Goal: Task Accomplishment & Management: Use online tool/utility

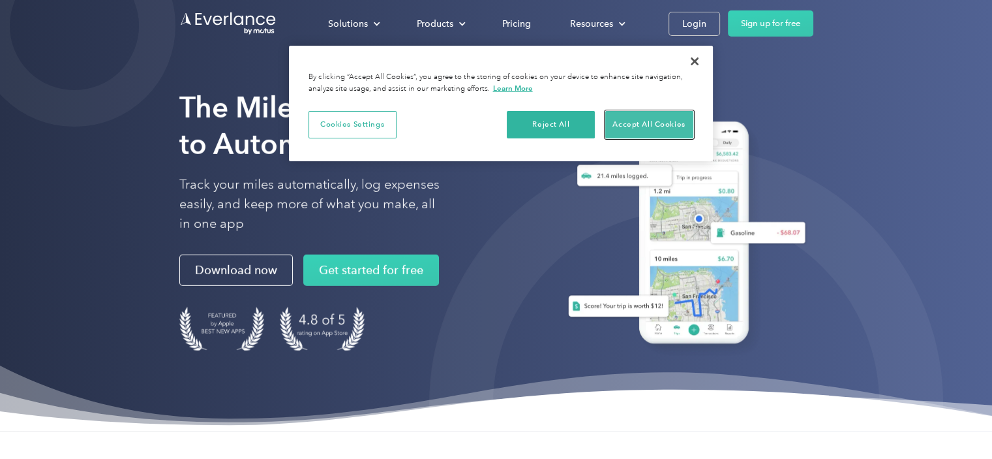
click at [638, 122] on button "Accept All Cookies" at bounding box center [649, 124] width 88 height 27
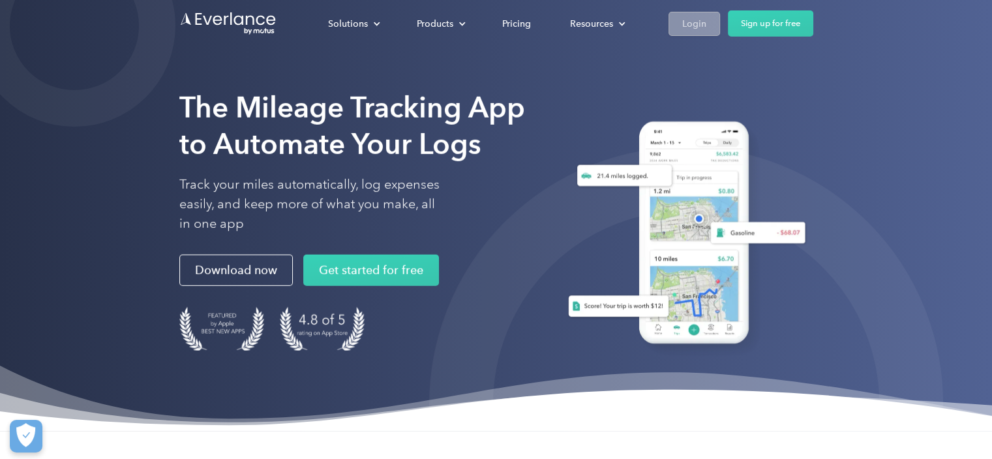
click at [694, 29] on div "Login" at bounding box center [694, 24] width 24 height 16
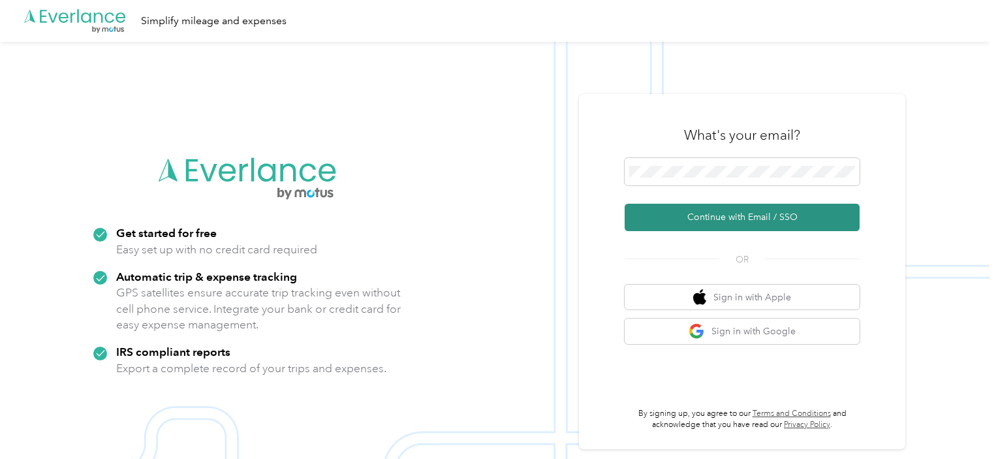
click at [776, 209] on button "Continue with Email / SSO" at bounding box center [741, 217] width 235 height 27
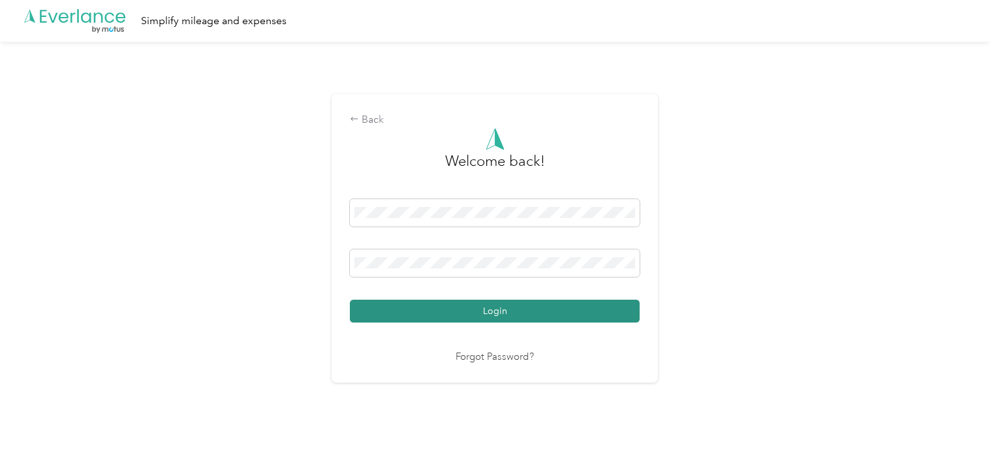
click at [534, 307] on button "Login" at bounding box center [495, 310] width 290 height 23
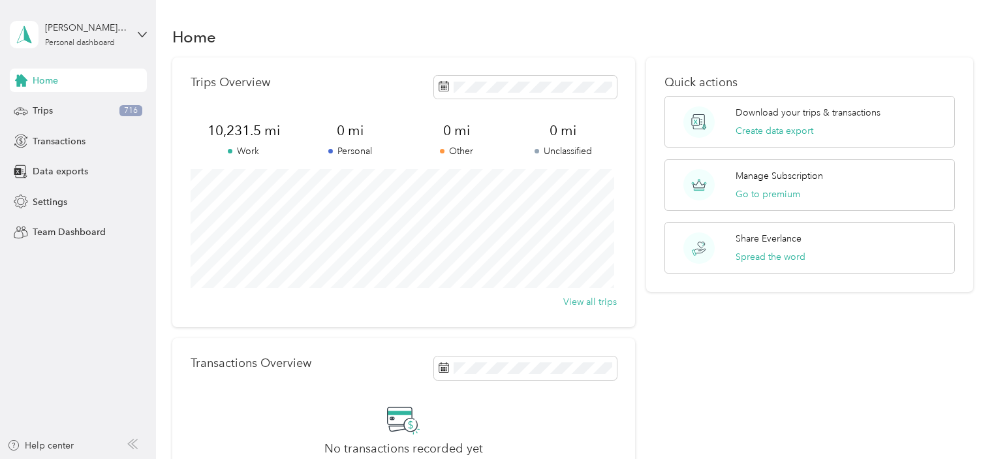
click at [616, 42] on div "Home" at bounding box center [572, 36] width 801 height 27
click at [798, 131] on button "Create data export" at bounding box center [774, 131] width 78 height 14
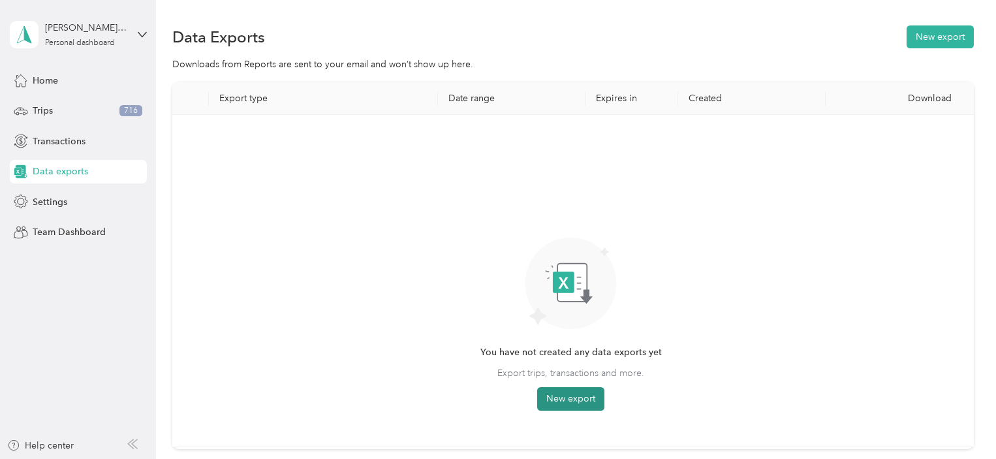
click at [590, 392] on button "New export" at bounding box center [570, 398] width 67 height 23
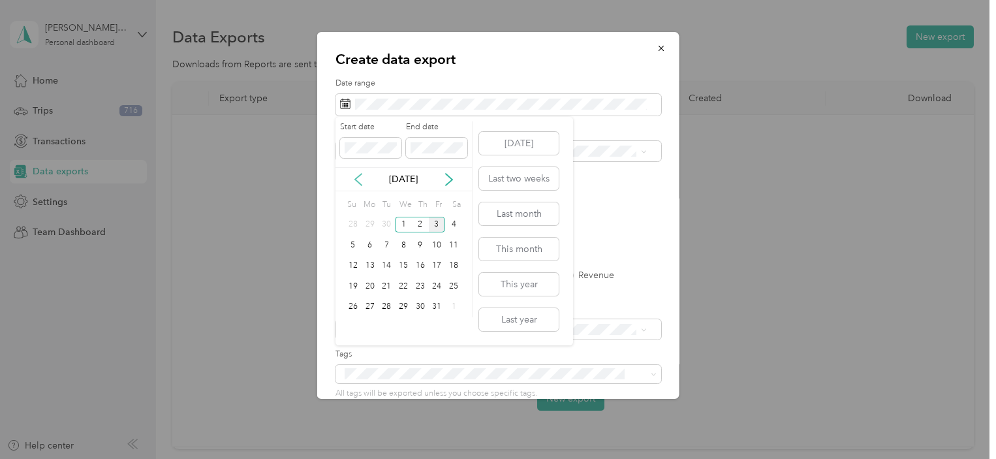
click at [352, 177] on icon at bounding box center [358, 179] width 13 height 13
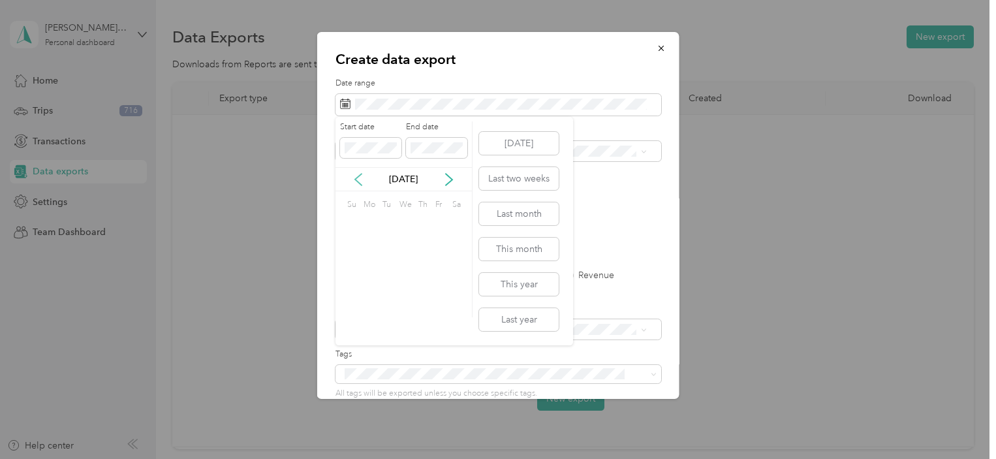
click at [352, 177] on icon at bounding box center [358, 179] width 13 height 13
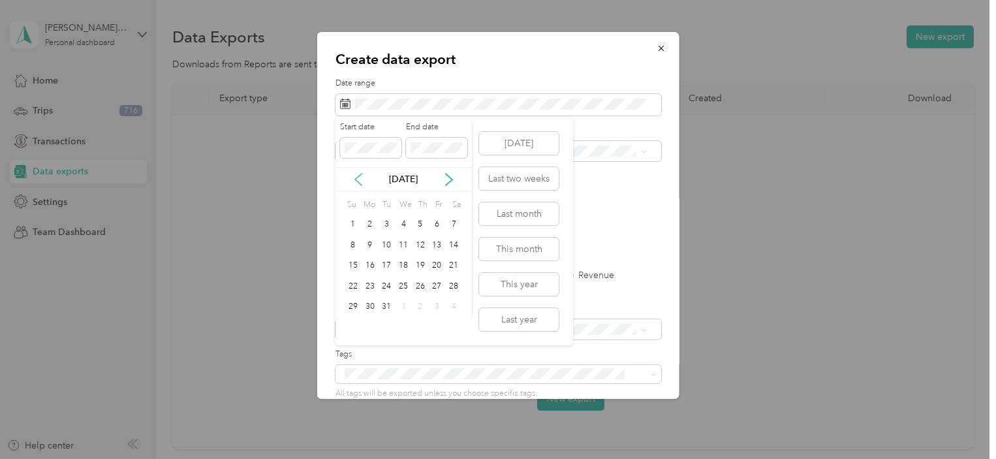
click at [352, 177] on icon at bounding box center [358, 179] width 13 height 13
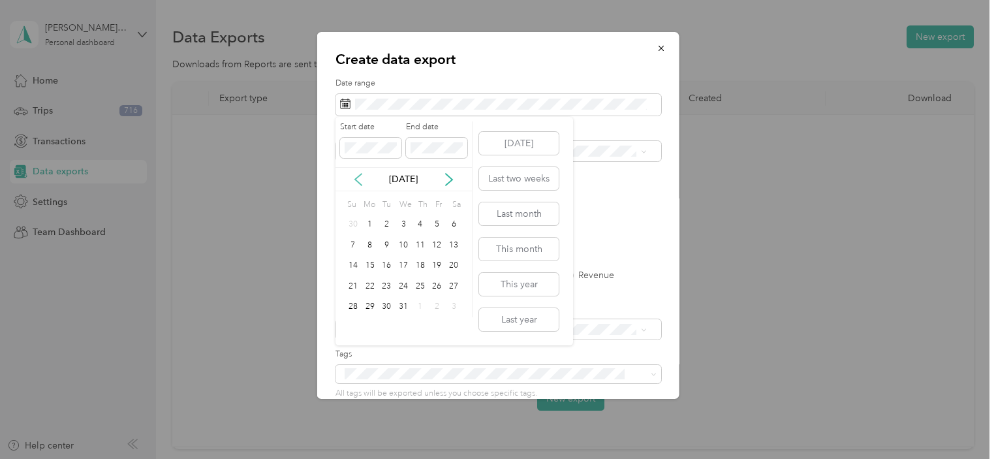
click at [352, 177] on icon at bounding box center [358, 179] width 13 height 13
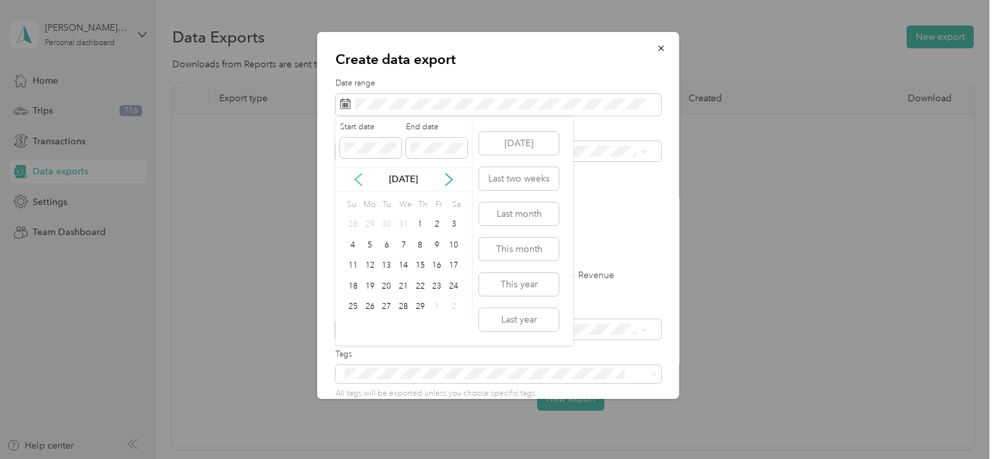
click at [352, 177] on icon at bounding box center [358, 179] width 13 height 13
click at [364, 224] on div "1" at bounding box center [369, 225] width 17 height 16
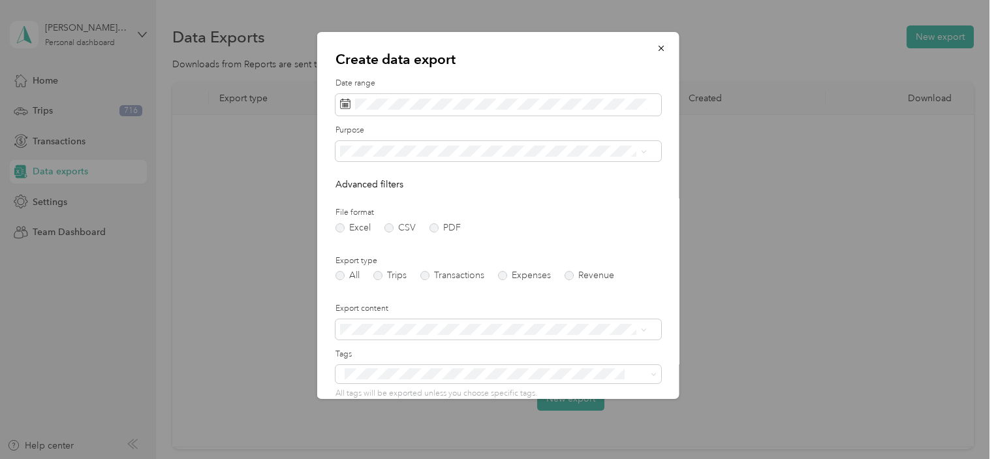
click at [645, 206] on form "Date range Purpose Advanced filters File format Excel CSV PDF Export type All T…" at bounding box center [498, 283] width 326 height 410
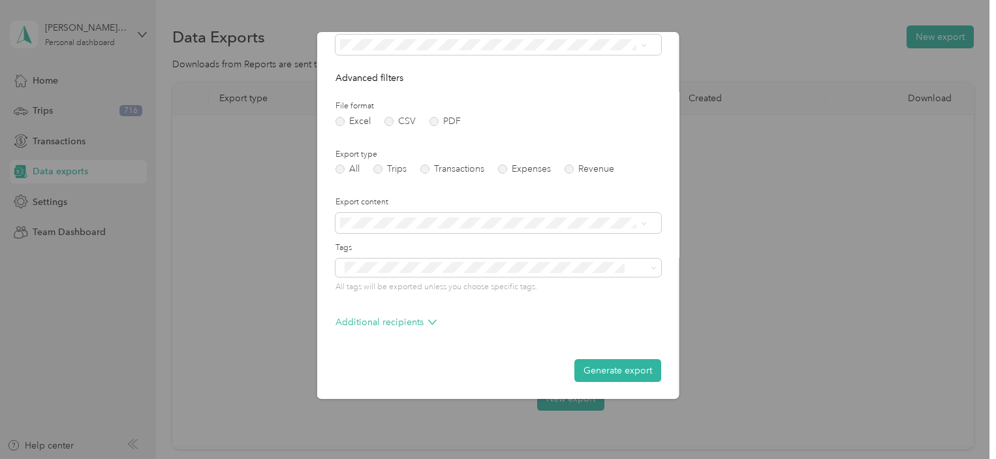
scroll to position [107, 0]
click at [617, 361] on button "Generate export" at bounding box center [617, 369] width 87 height 23
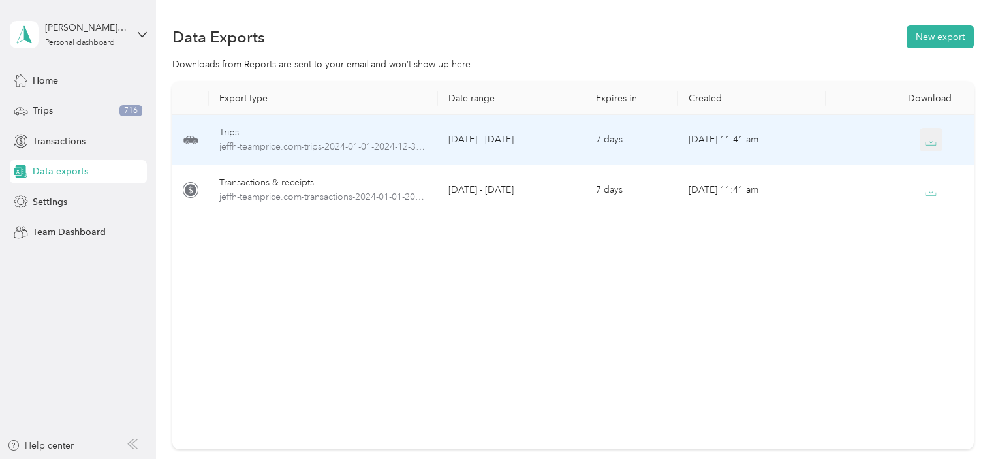
click at [930, 138] on icon "button" at bounding box center [930, 140] width 12 height 12
click at [930, 141] on icon "button" at bounding box center [930, 140] width 12 height 12
